Goal: Task Accomplishment & Management: Manage account settings

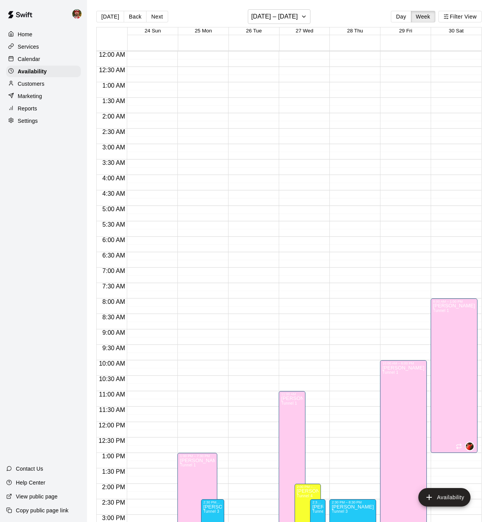
scroll to position [148, 0]
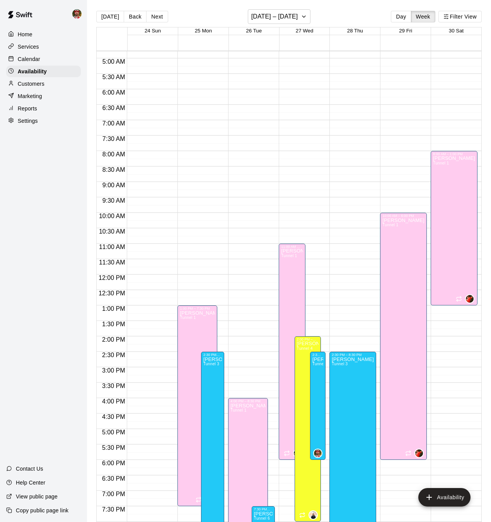
click at [30, 46] on p "Services" at bounding box center [28, 47] width 21 height 8
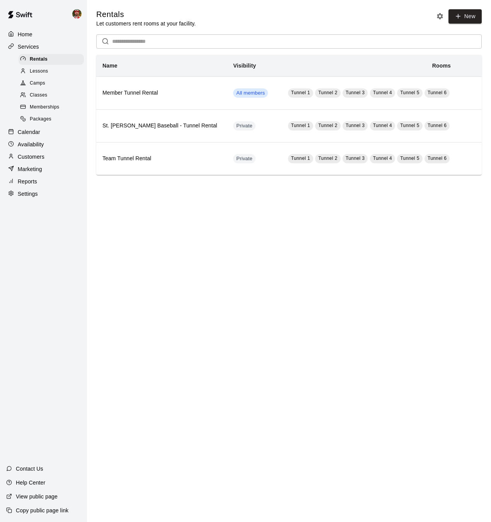
click at [40, 70] on span "Lessons" at bounding box center [39, 72] width 19 height 8
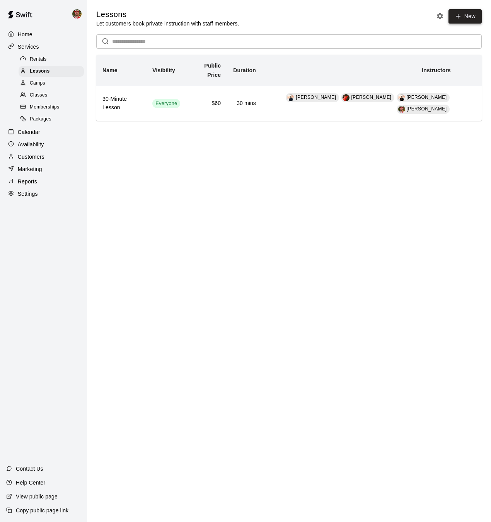
click at [458, 18] on icon at bounding box center [458, 16] width 0 height 4
click at [39, 93] on span "Classes" at bounding box center [38, 96] width 17 height 8
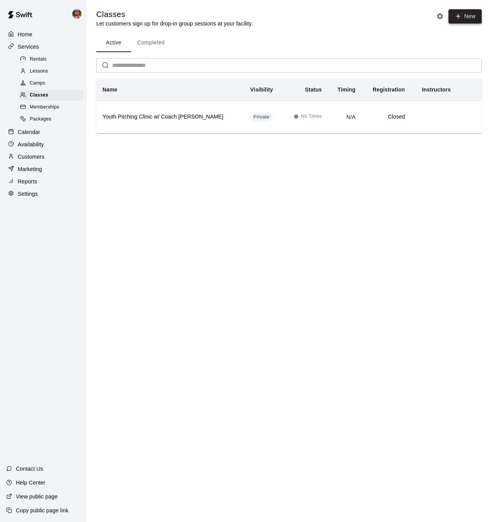
click at [462, 17] on button "New" at bounding box center [464, 16] width 33 height 14
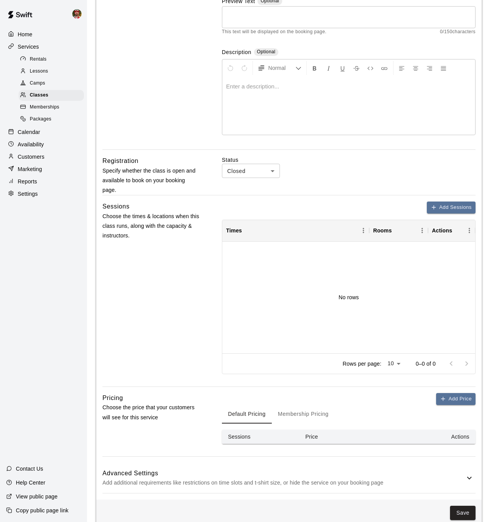
scroll to position [119, 0]
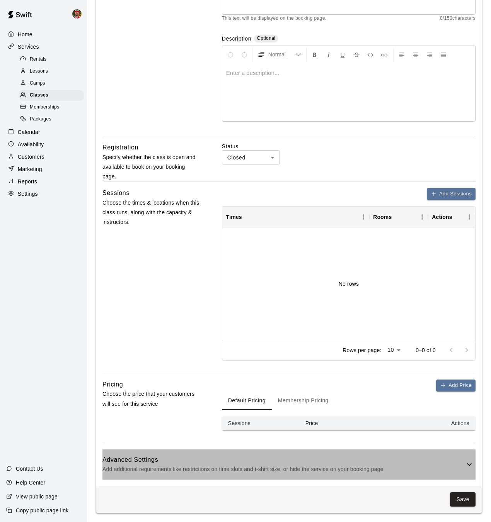
click at [470, 464] on icon at bounding box center [468, 464] width 9 height 9
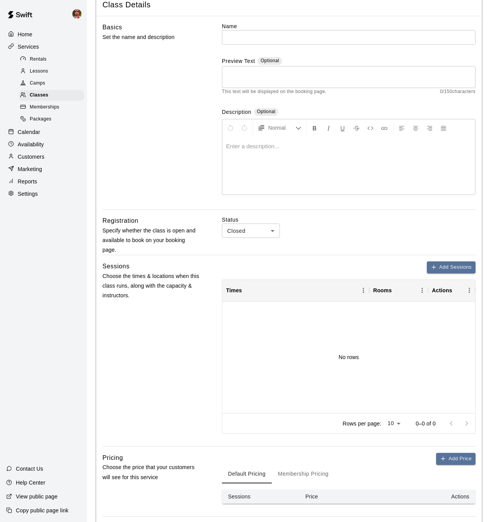
scroll to position [48, 0]
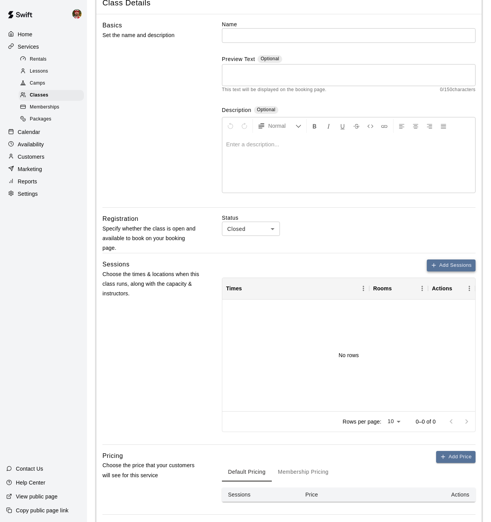
click at [446, 266] on button "Add Sessions" at bounding box center [451, 266] width 49 height 12
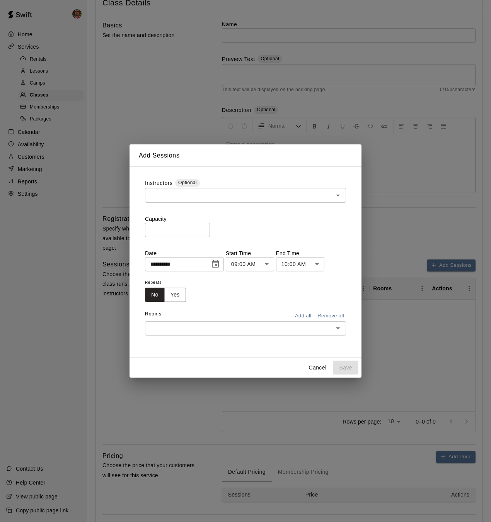
click at [315, 368] on button "Cancel" at bounding box center [317, 368] width 25 height 14
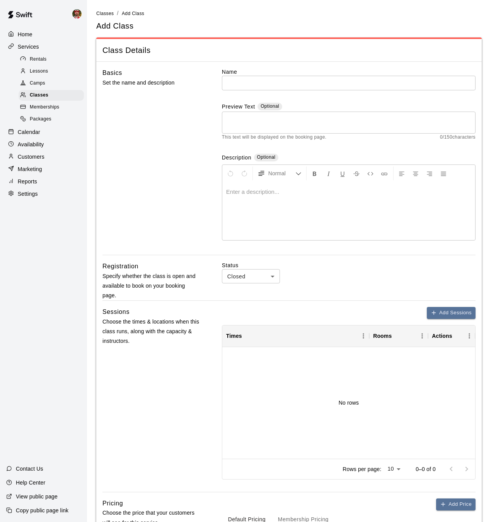
scroll to position [4, 0]
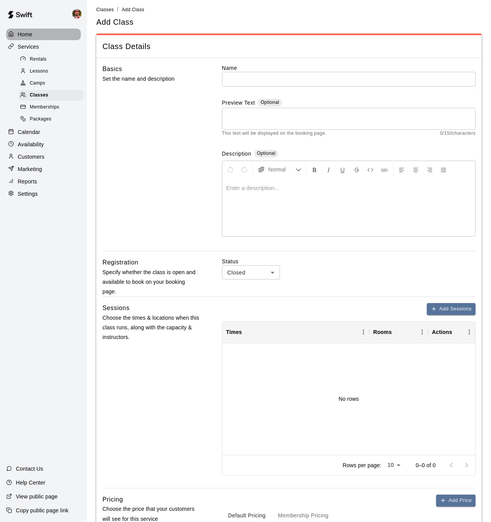
click at [30, 35] on p "Home" at bounding box center [25, 35] width 15 height 8
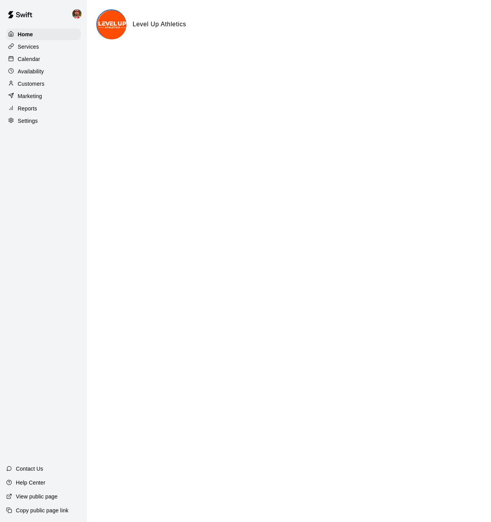
click at [24, 60] on p "Calendar" at bounding box center [29, 59] width 22 height 8
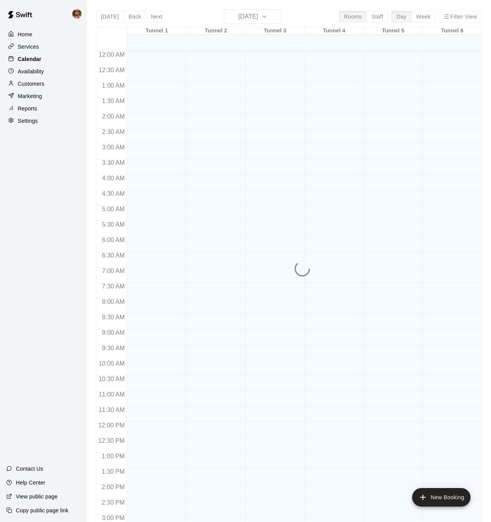
scroll to position [239, 0]
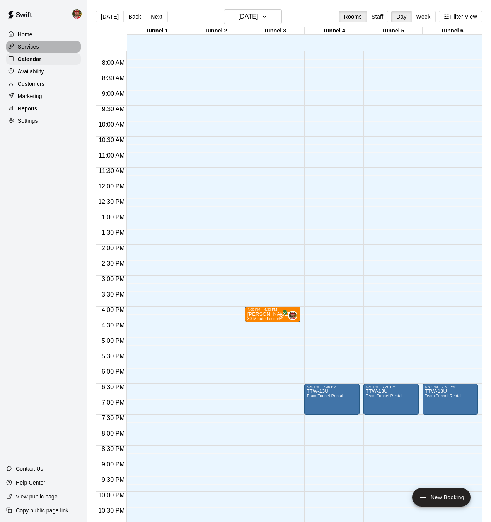
click at [24, 47] on p "Services" at bounding box center [28, 47] width 21 height 8
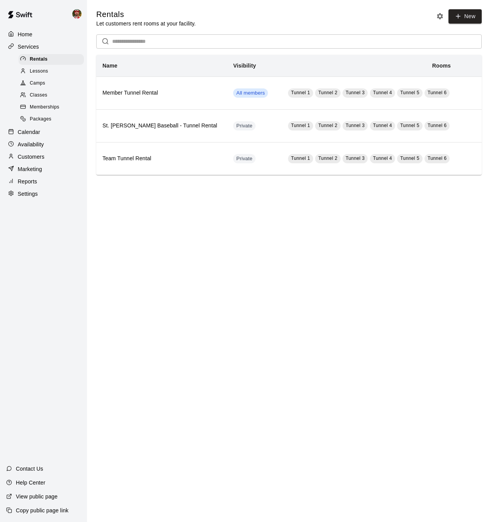
click at [34, 96] on span "Classes" at bounding box center [38, 96] width 17 height 8
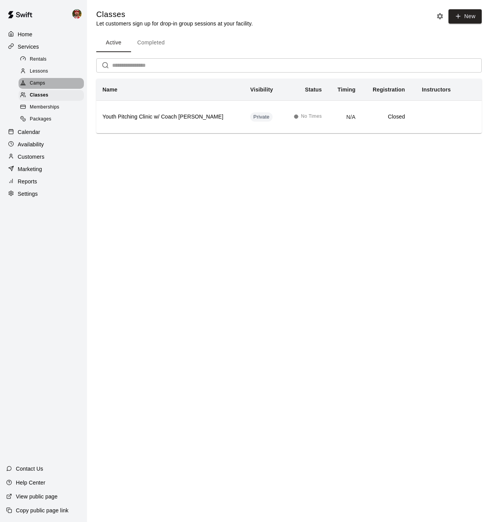
click at [39, 86] on span "Camps" at bounding box center [37, 84] width 15 height 8
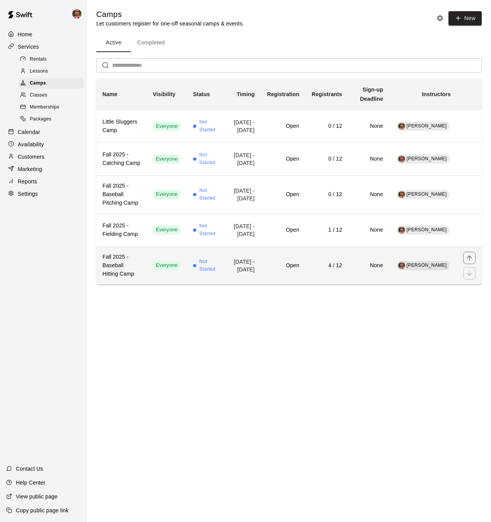
click at [320, 270] on h6 "4 / 12" at bounding box center [326, 266] width 31 height 9
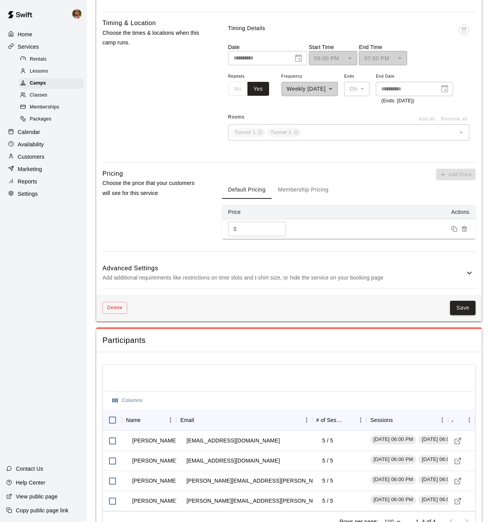
scroll to position [492, 0]
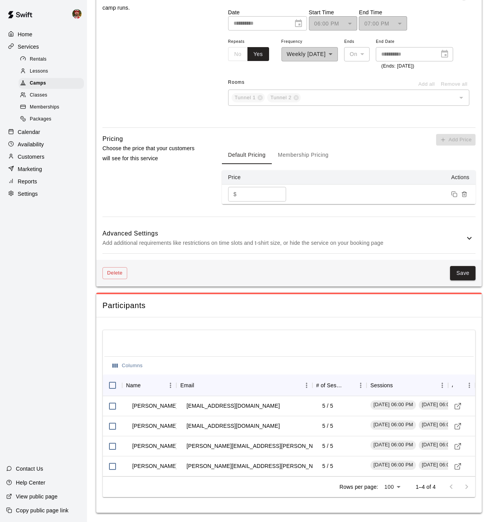
click at [19, 34] on p "Home" at bounding box center [25, 35] width 15 height 8
